Goal: Task Accomplishment & Management: Use online tool/utility

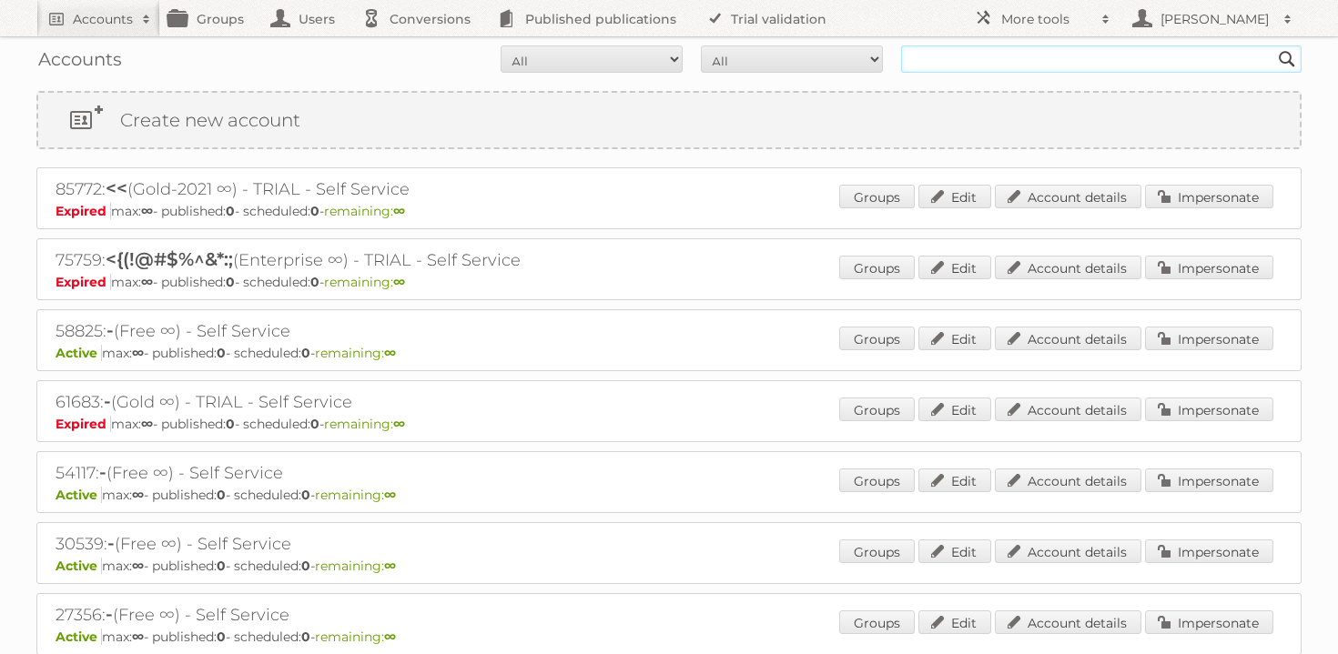
click at [949, 64] on input "text" at bounding box center [1101, 59] width 400 height 27
type input "majid al futt"
click at [1273, 46] on input "Search" at bounding box center [1286, 59] width 27 height 27
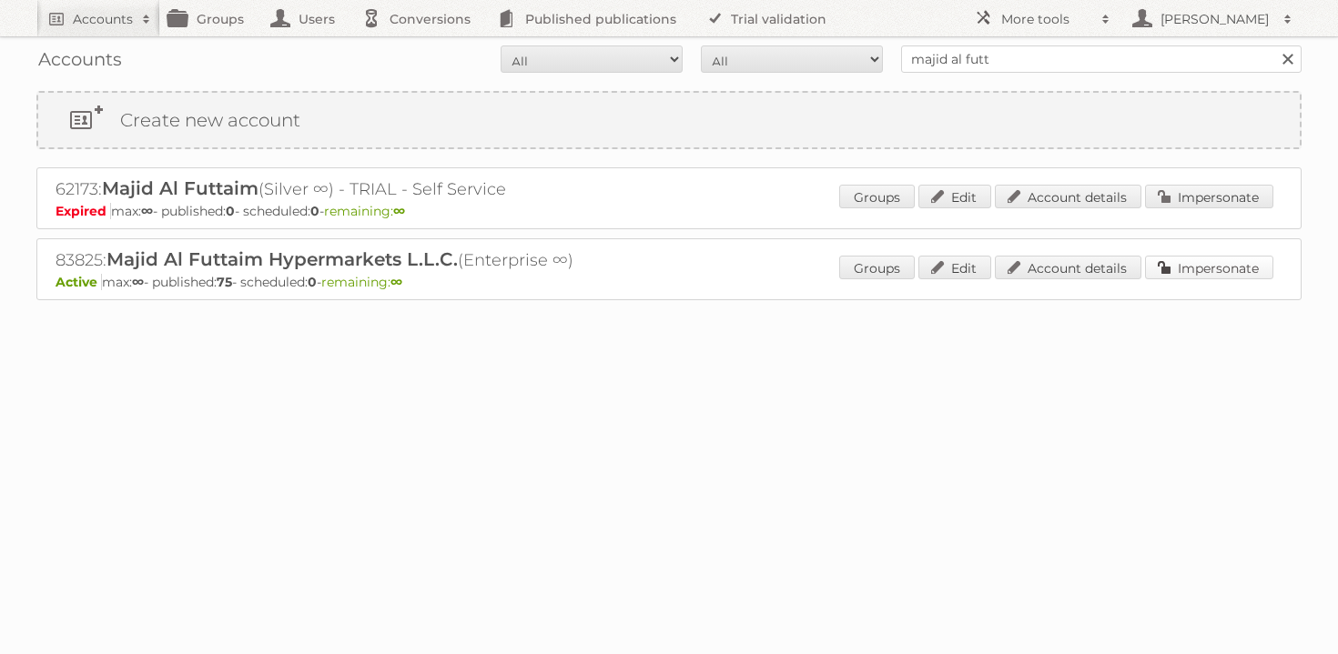
click at [1174, 265] on link "Impersonate" at bounding box center [1209, 268] width 128 height 24
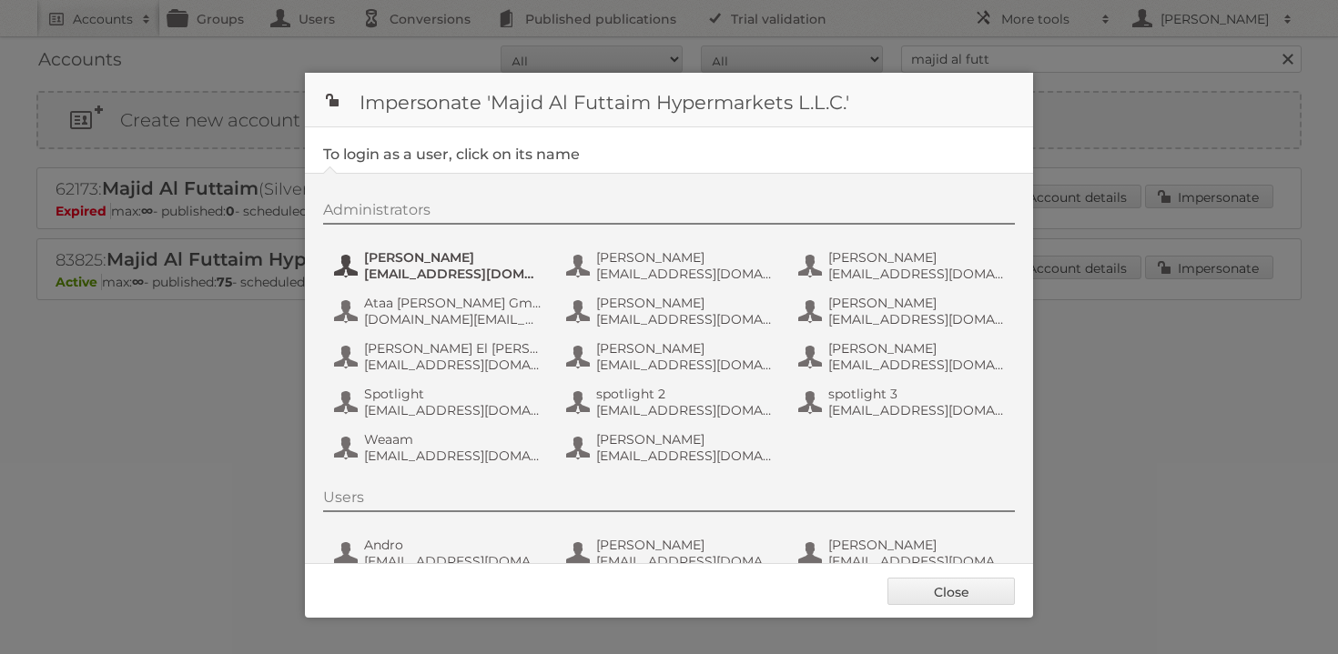
click at [392, 269] on span "atalwaria@mafcarrefour.com" at bounding box center [452, 274] width 177 height 16
